Goal: Navigation & Orientation: Find specific page/section

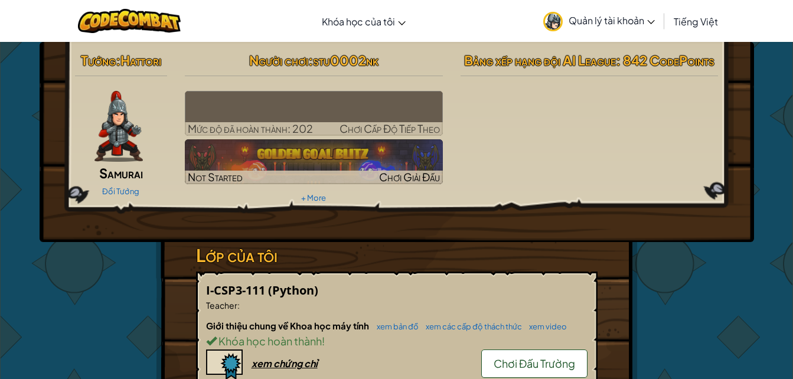
click at [607, 23] on span "Quản lý tài khoản" at bounding box center [611, 20] width 86 height 12
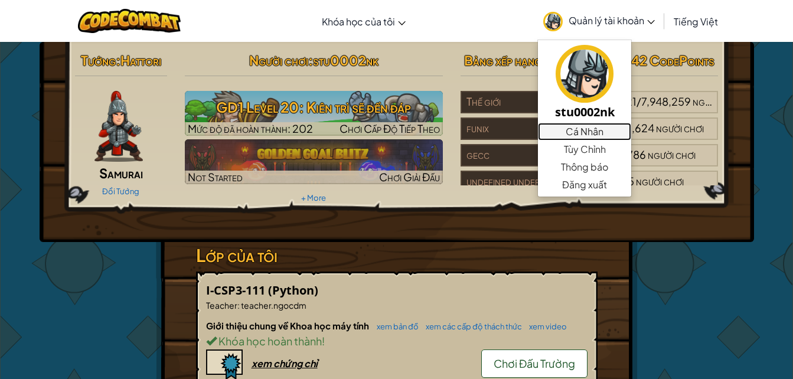
click at [590, 133] on link "Cá Nhân" at bounding box center [584, 132] width 93 height 18
